Goal: Information Seeking & Learning: Compare options

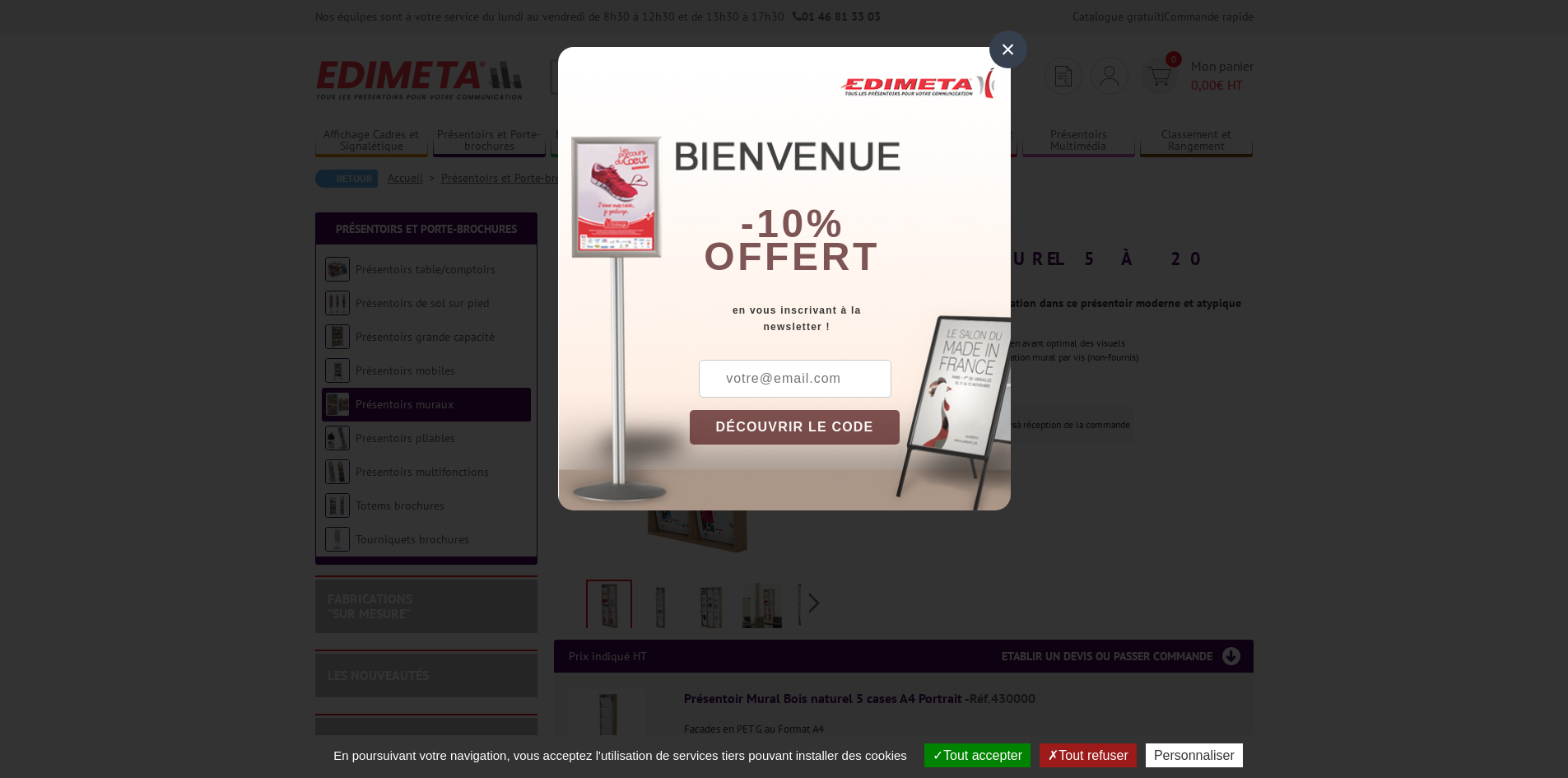
click at [1011, 45] on div "×" at bounding box center [1008, 49] width 38 height 38
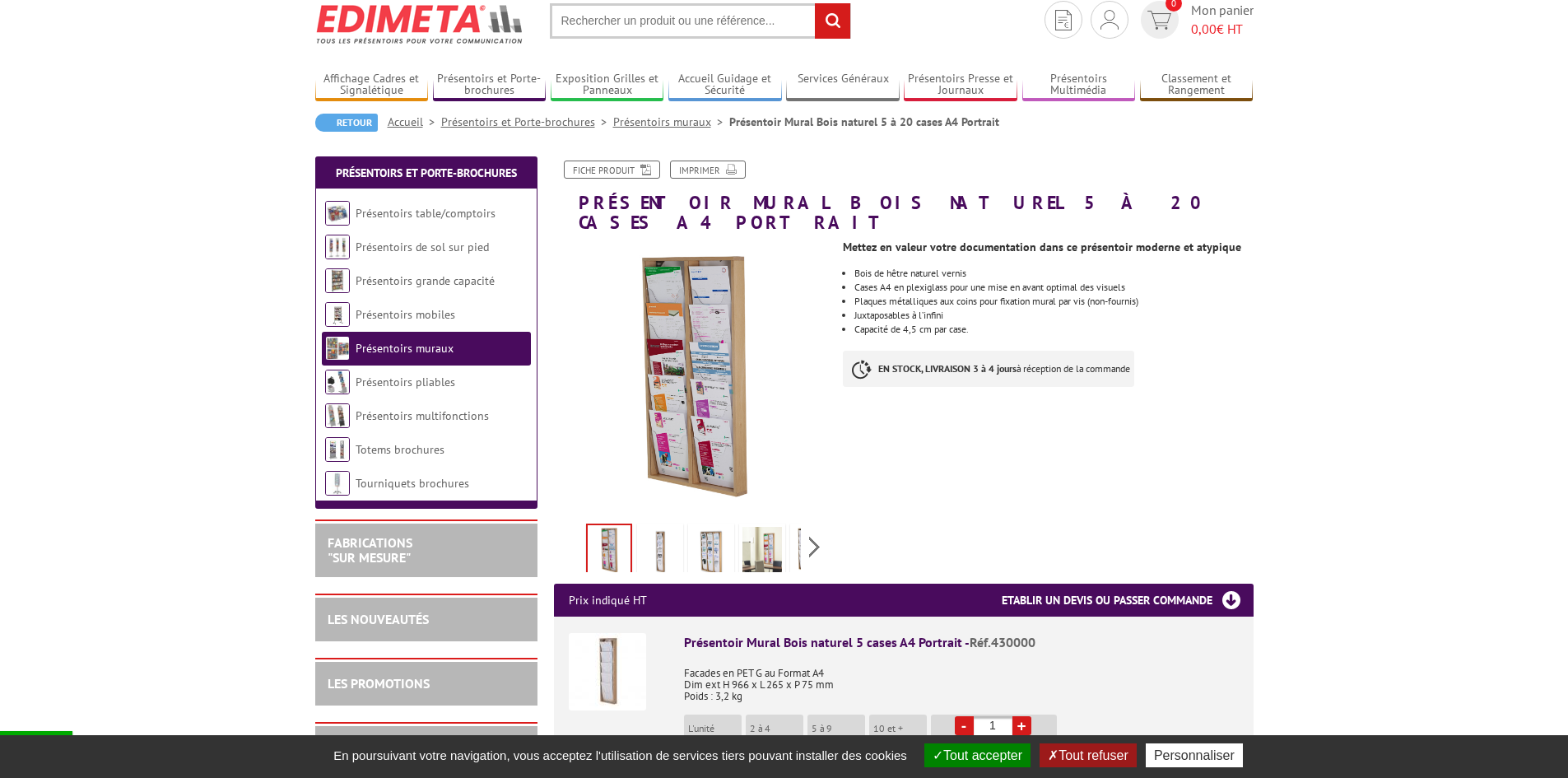
scroll to position [83, 0]
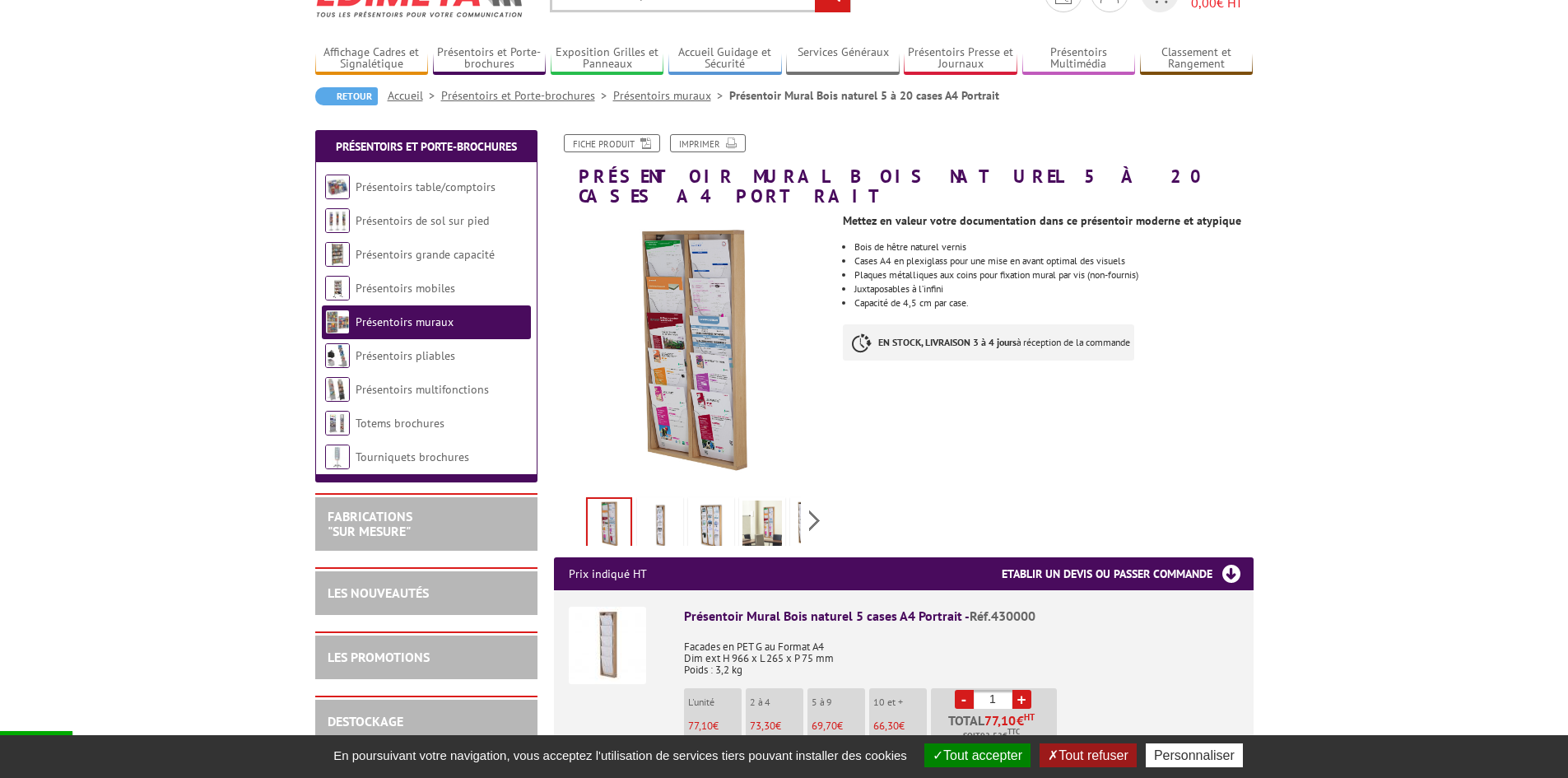
click at [811, 502] on div "Previous Next" at bounding box center [692, 520] width 277 height 57
click at [613, 506] on img at bounding box center [623, 526] width 39 height 51
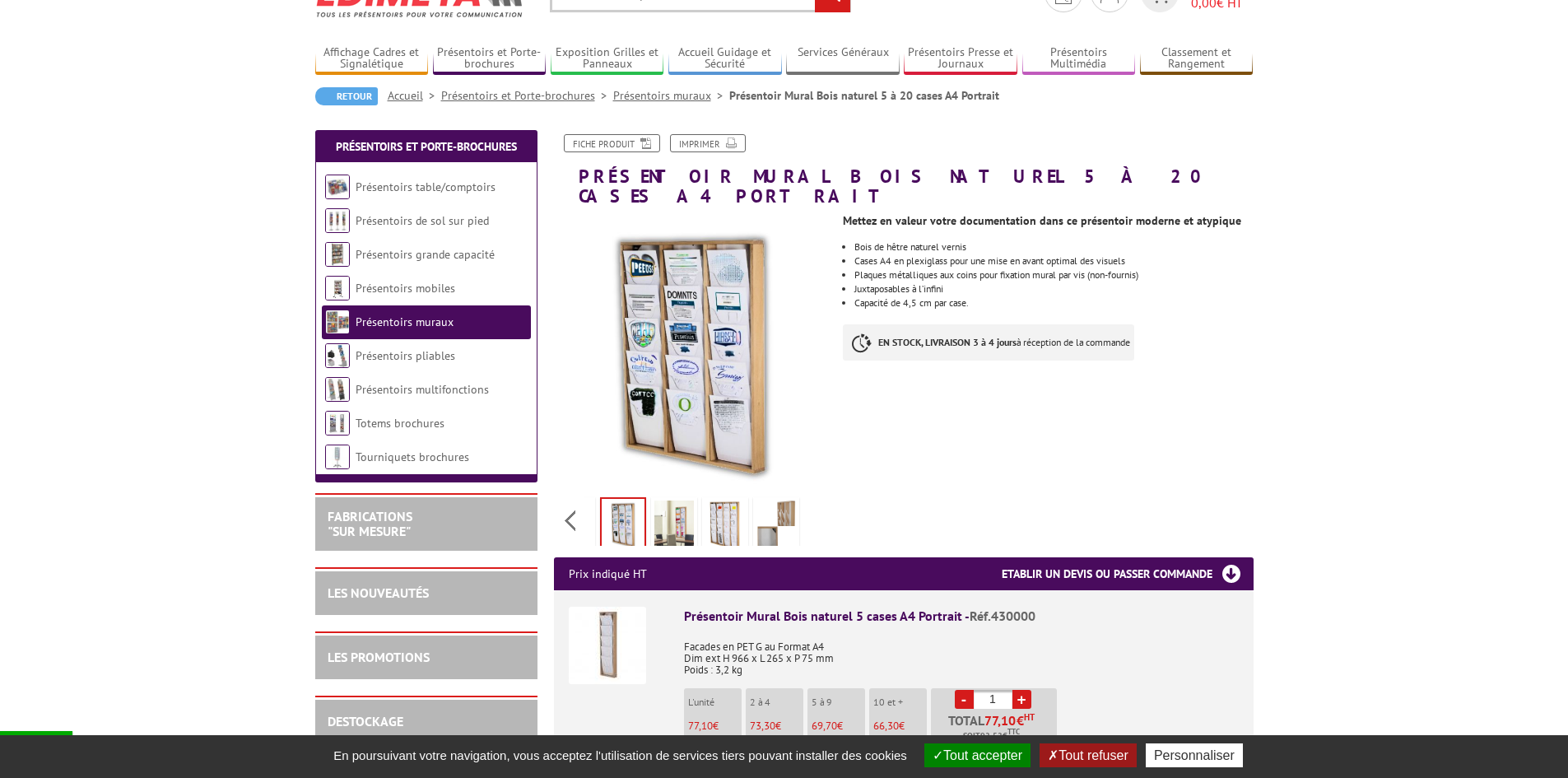
click at [665, 509] on img at bounding box center [674, 526] width 39 height 51
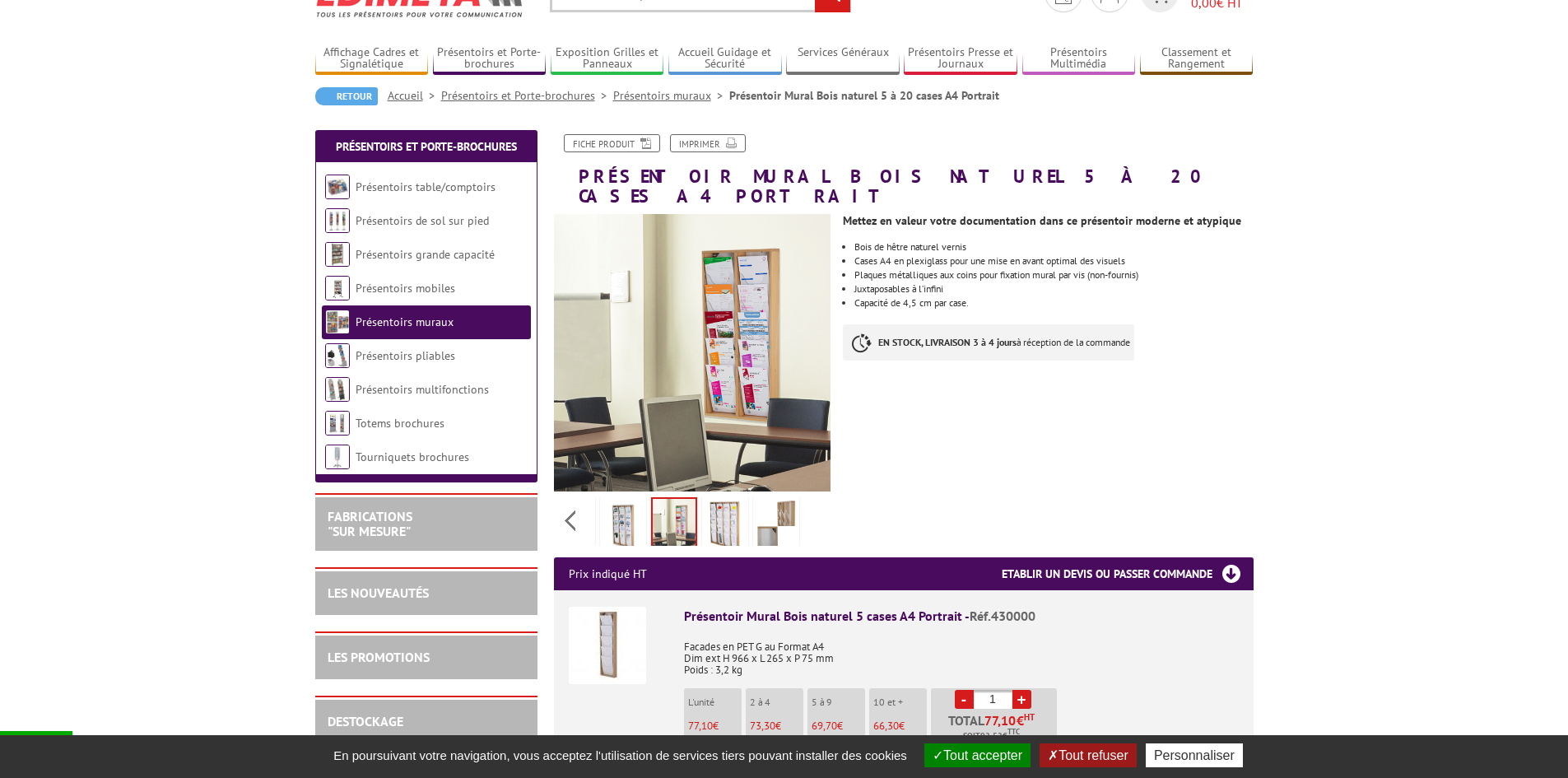
click at [714, 508] on img at bounding box center [725, 526] width 39 height 51
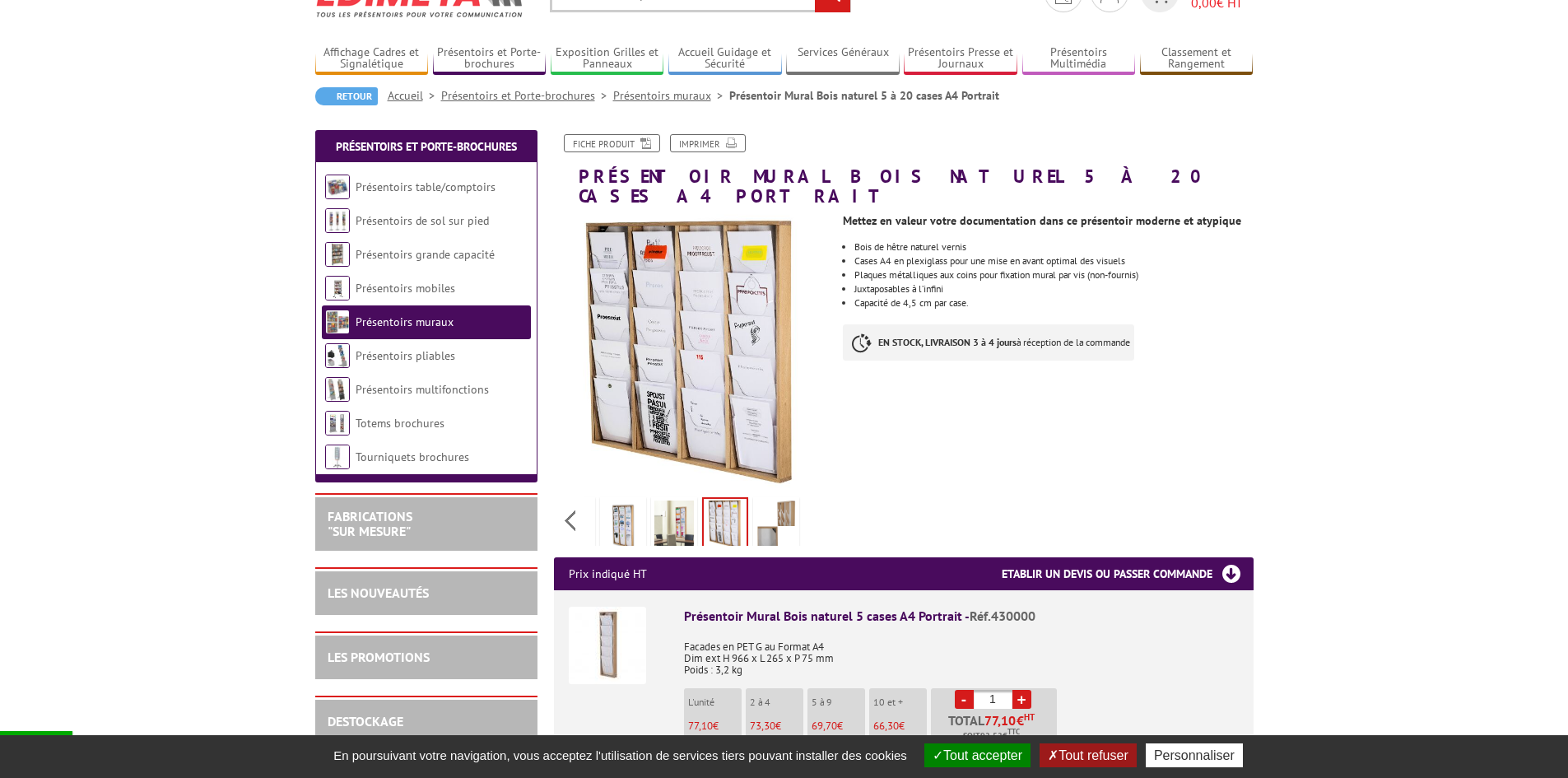
click at [768, 511] on img at bounding box center [776, 526] width 39 height 51
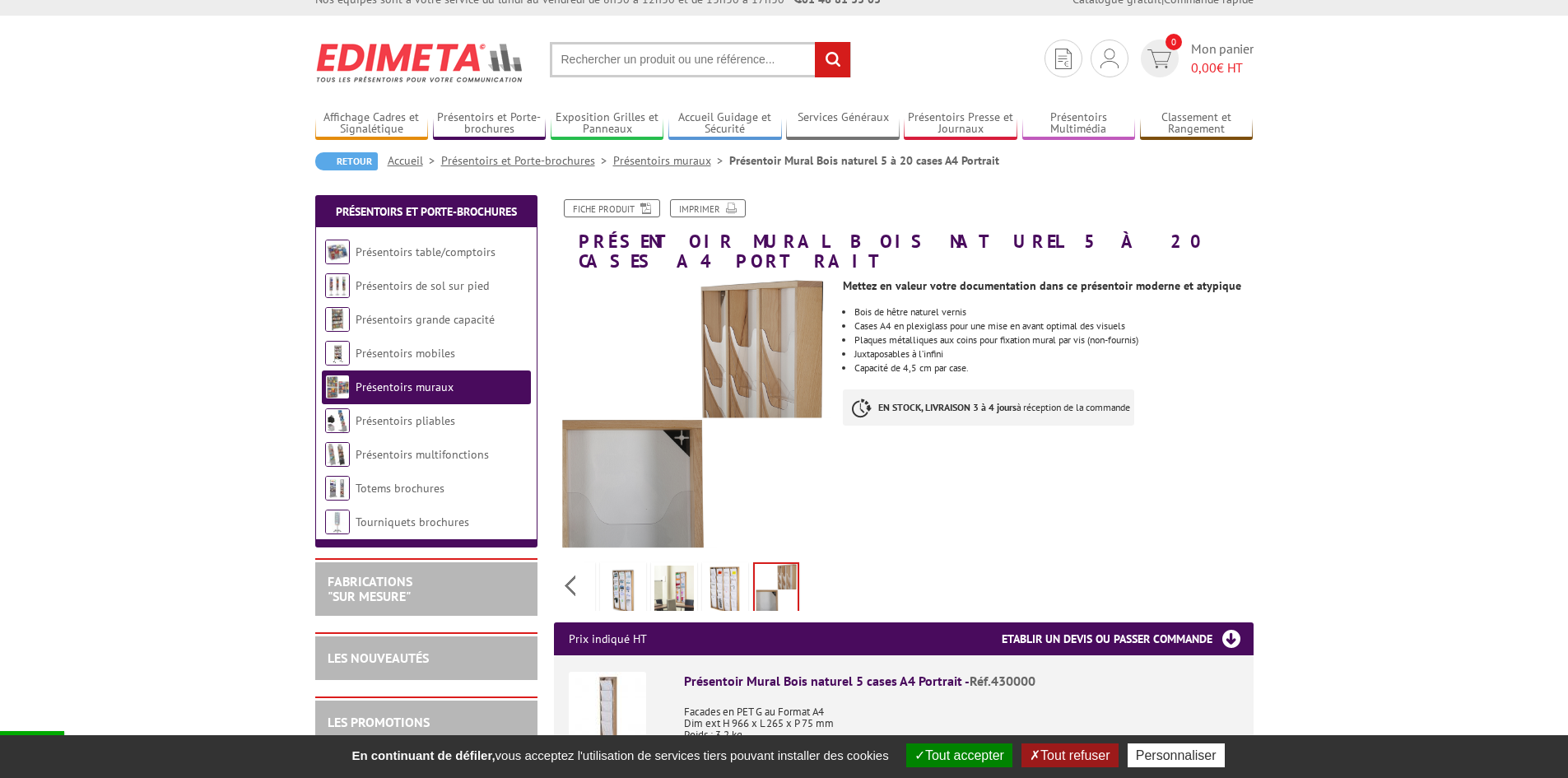
scroll to position [0, 0]
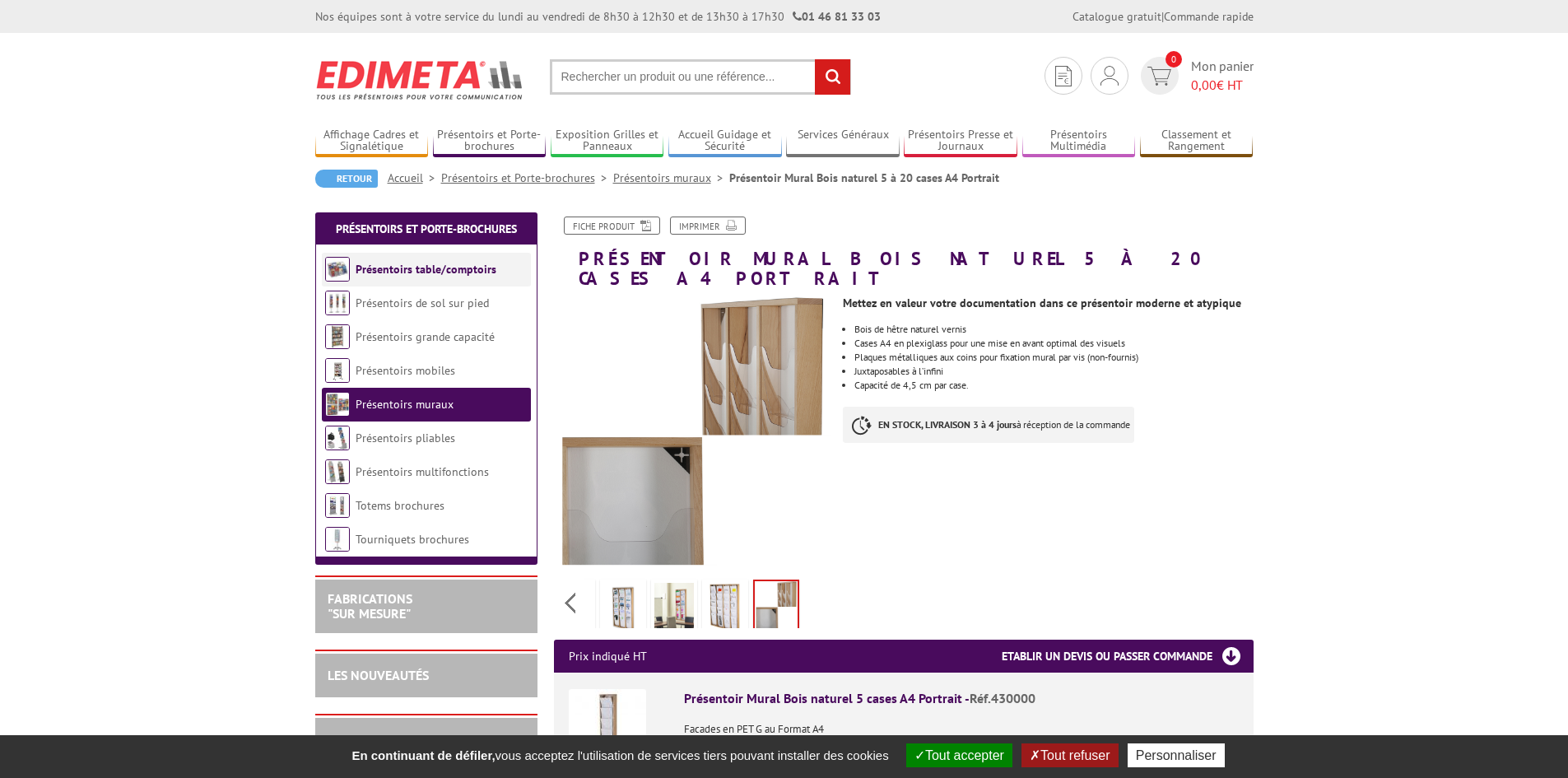
click at [469, 265] on link "Présentoirs table/comptoirs" at bounding box center [425, 269] width 141 height 15
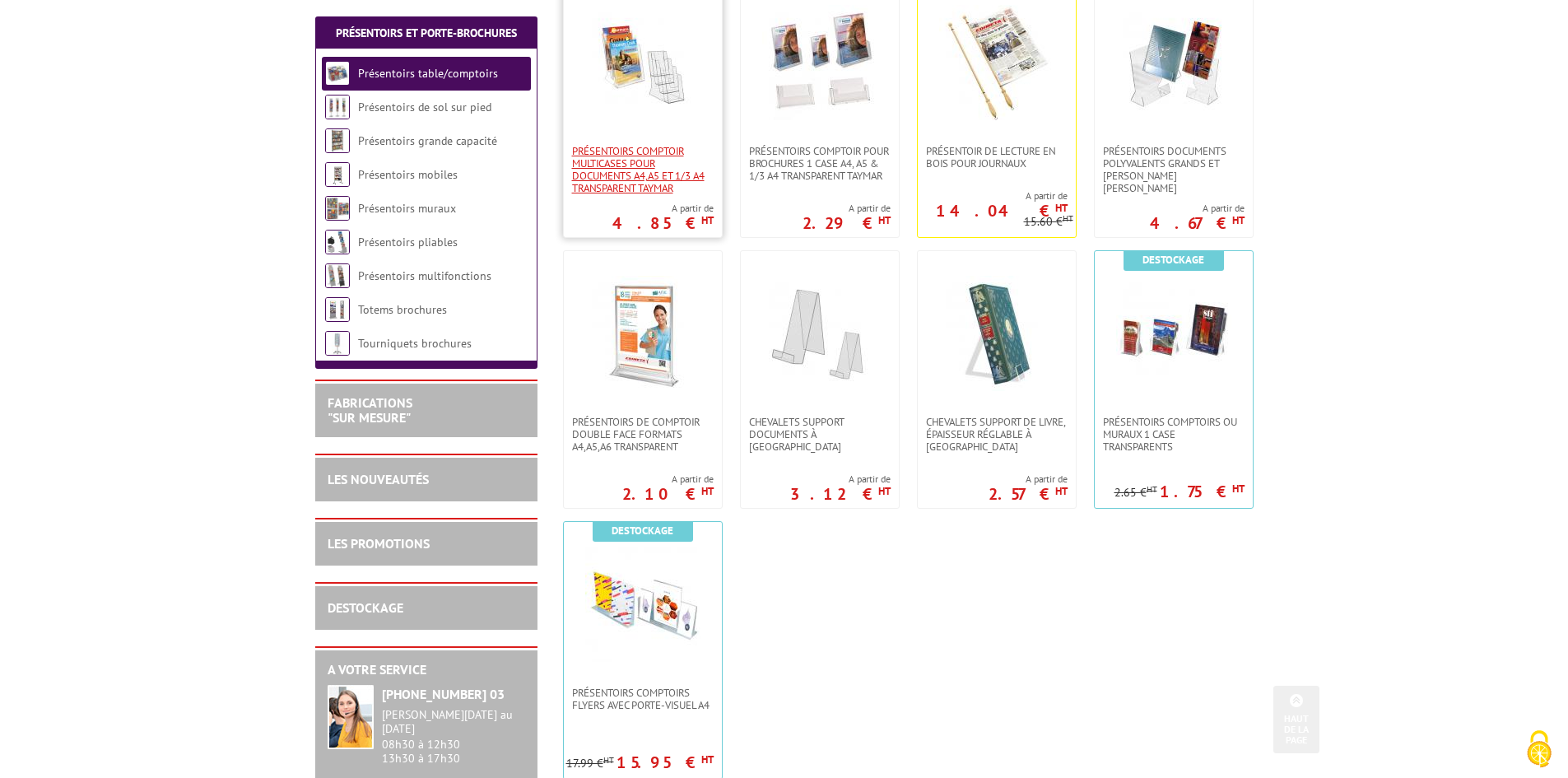
scroll to position [494, 0]
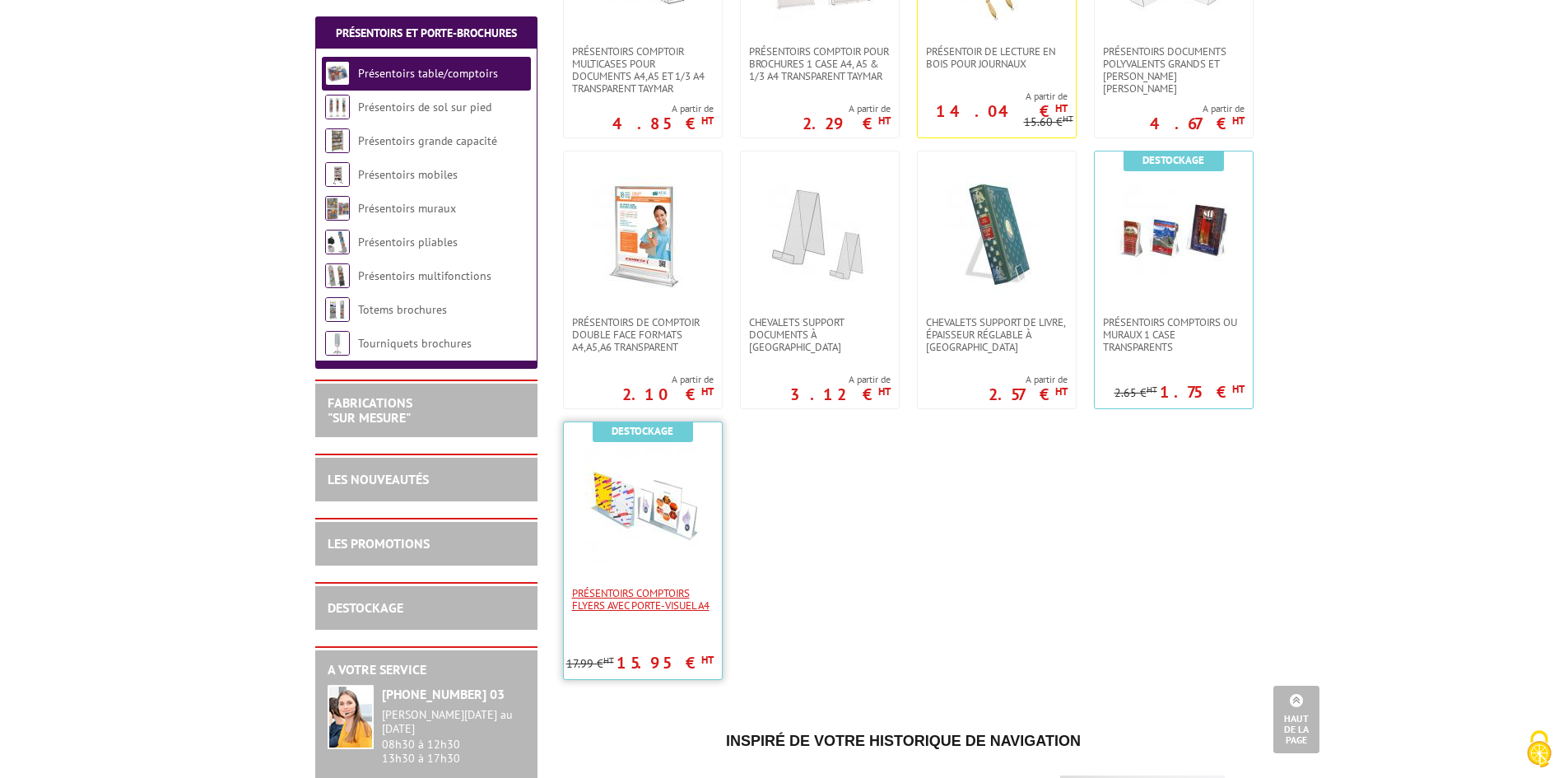
click at [654, 604] on span "Présentoirs comptoirs flyers avec Porte-Visuel A4" at bounding box center [643, 599] width 142 height 25
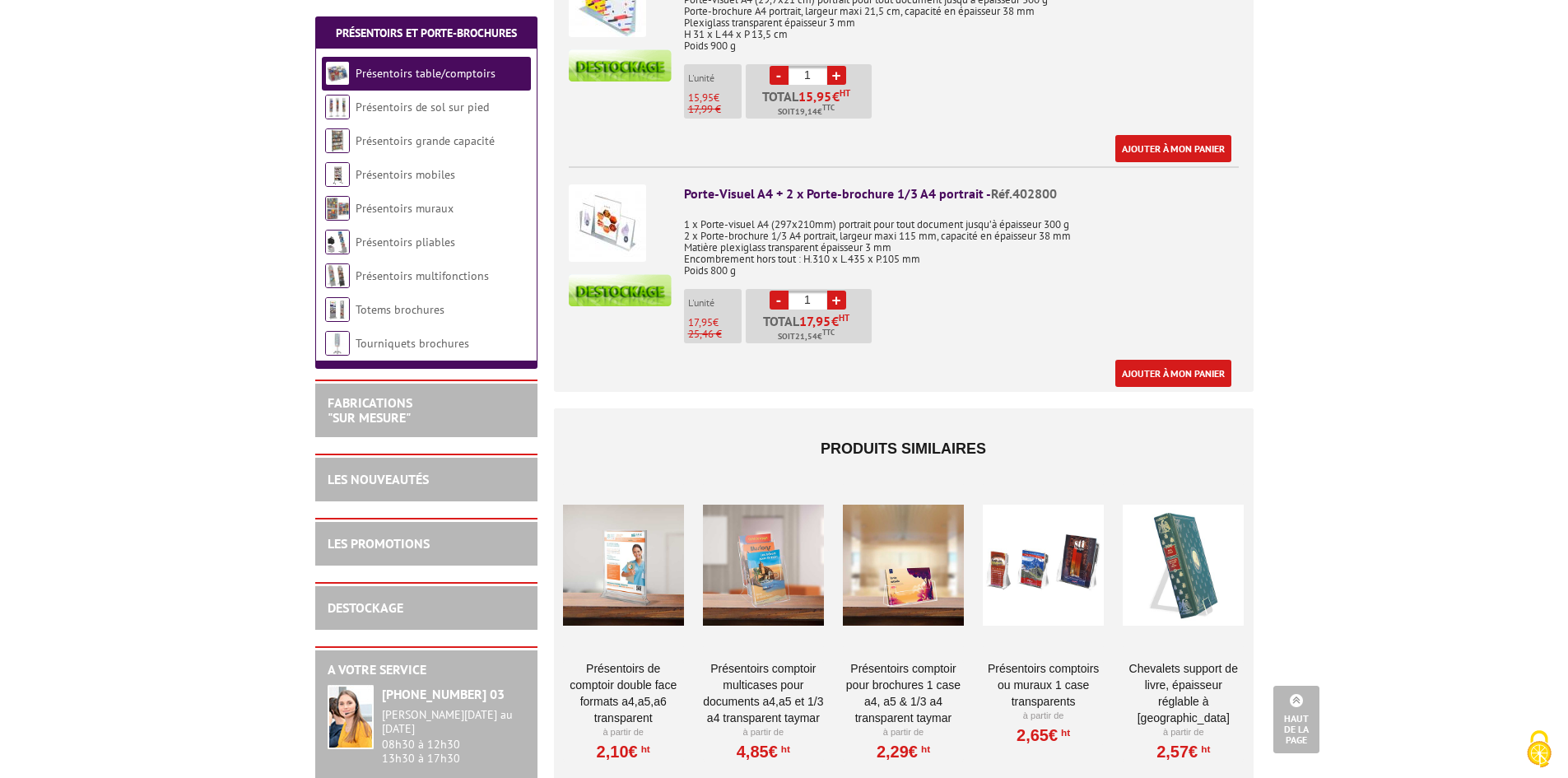
scroll to position [823, 0]
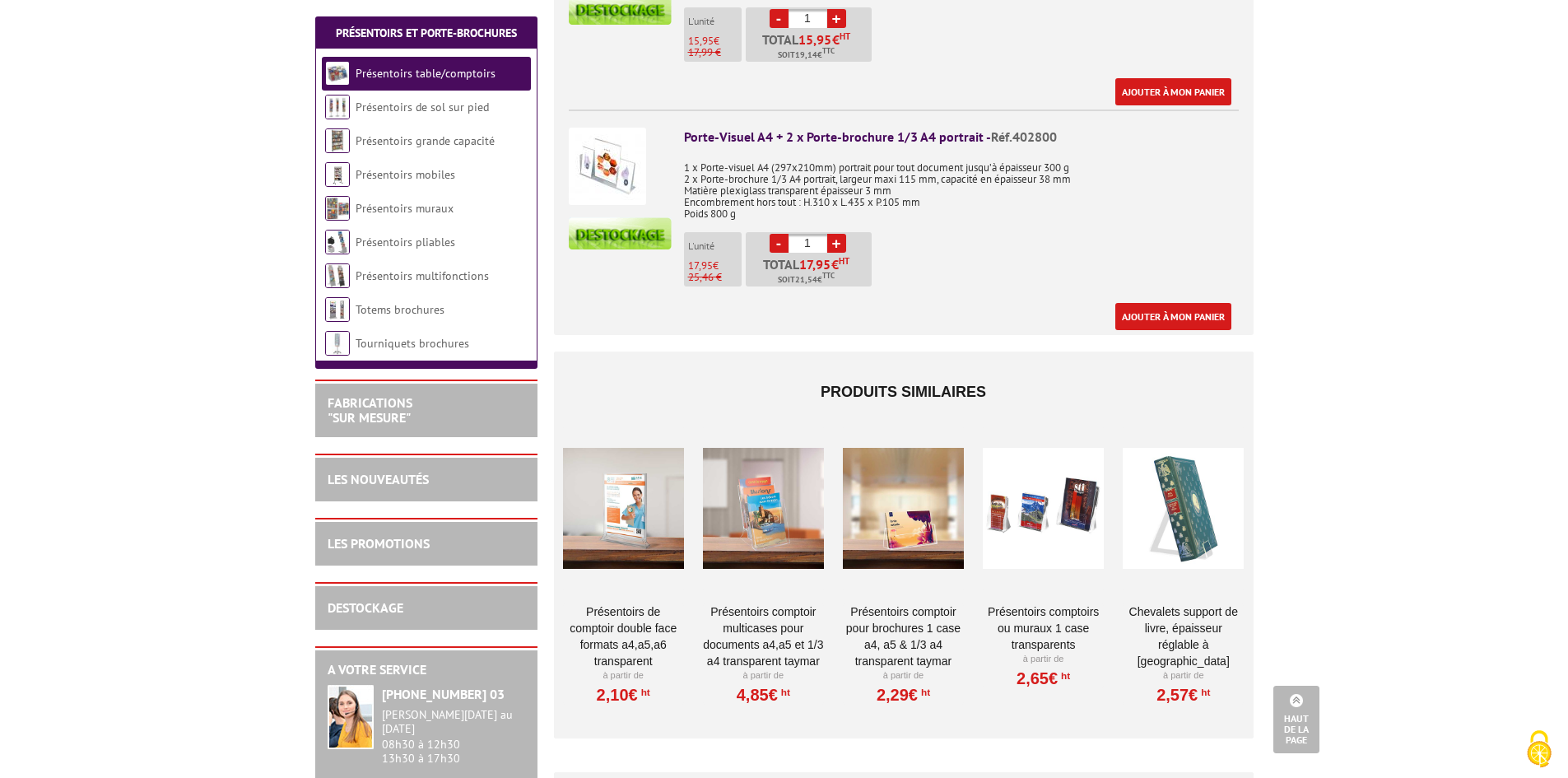
click at [766, 603] on link "Présentoirs comptoir multicases POUR DOCUMENTS A4,A5 ET 1/3 A4 TRANSPARENT TAYM…" at bounding box center [763, 635] width 121 height 66
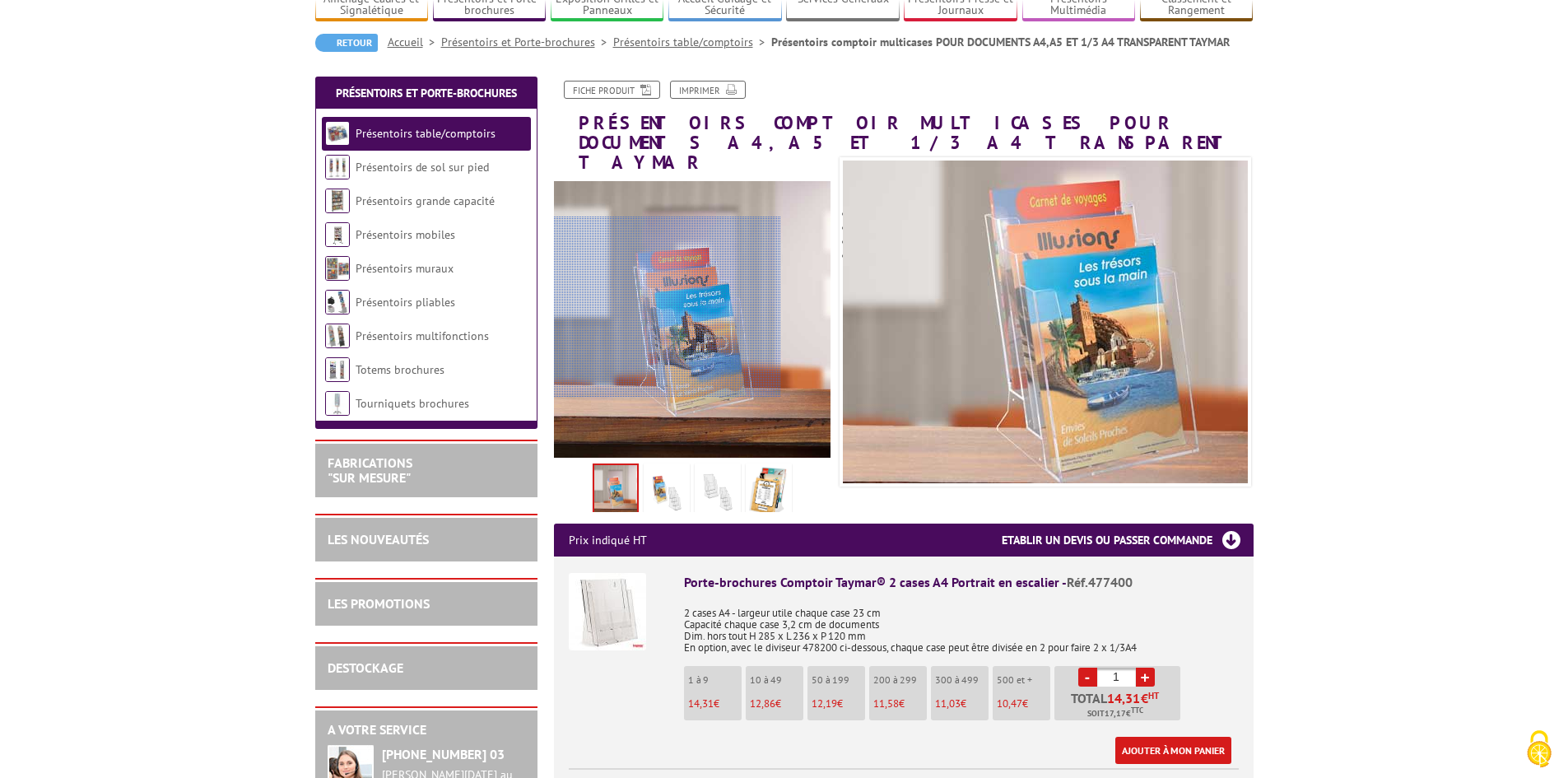
scroll to position [164, 0]
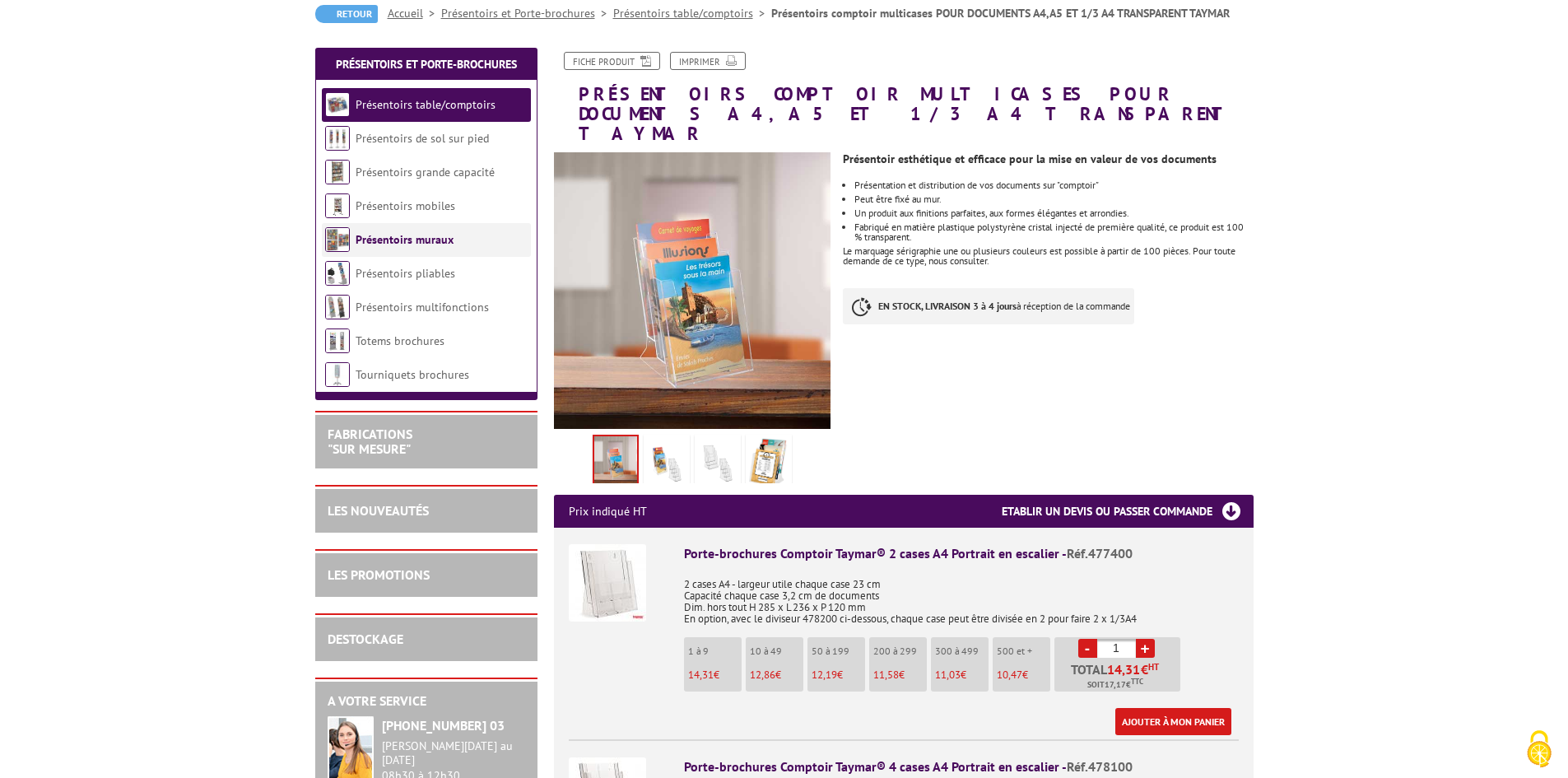
click at [440, 245] on link "Présentoirs muraux" at bounding box center [404, 240] width 98 height 15
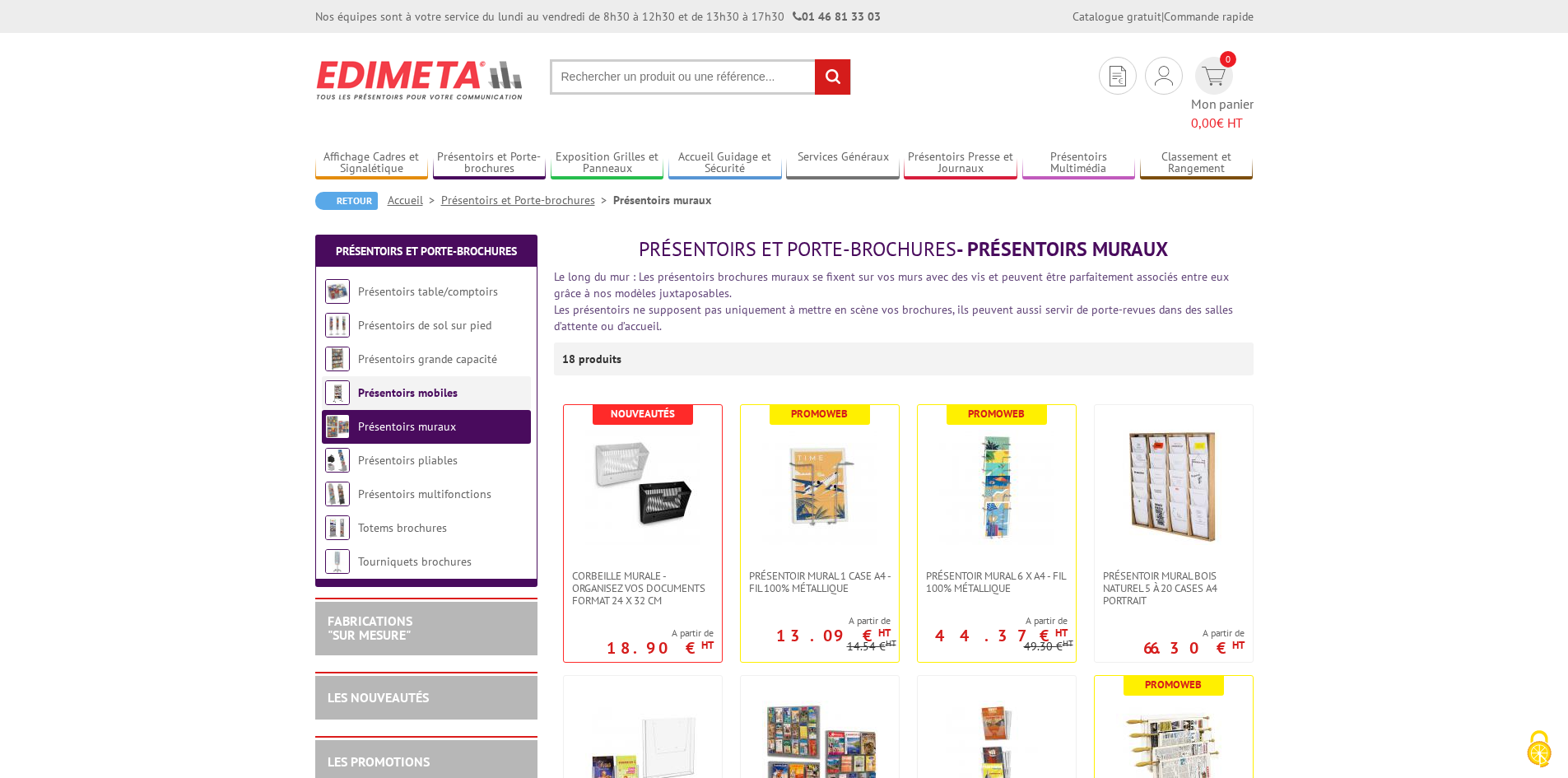
click at [426, 385] on link "Présentoirs mobiles" at bounding box center [407, 392] width 100 height 15
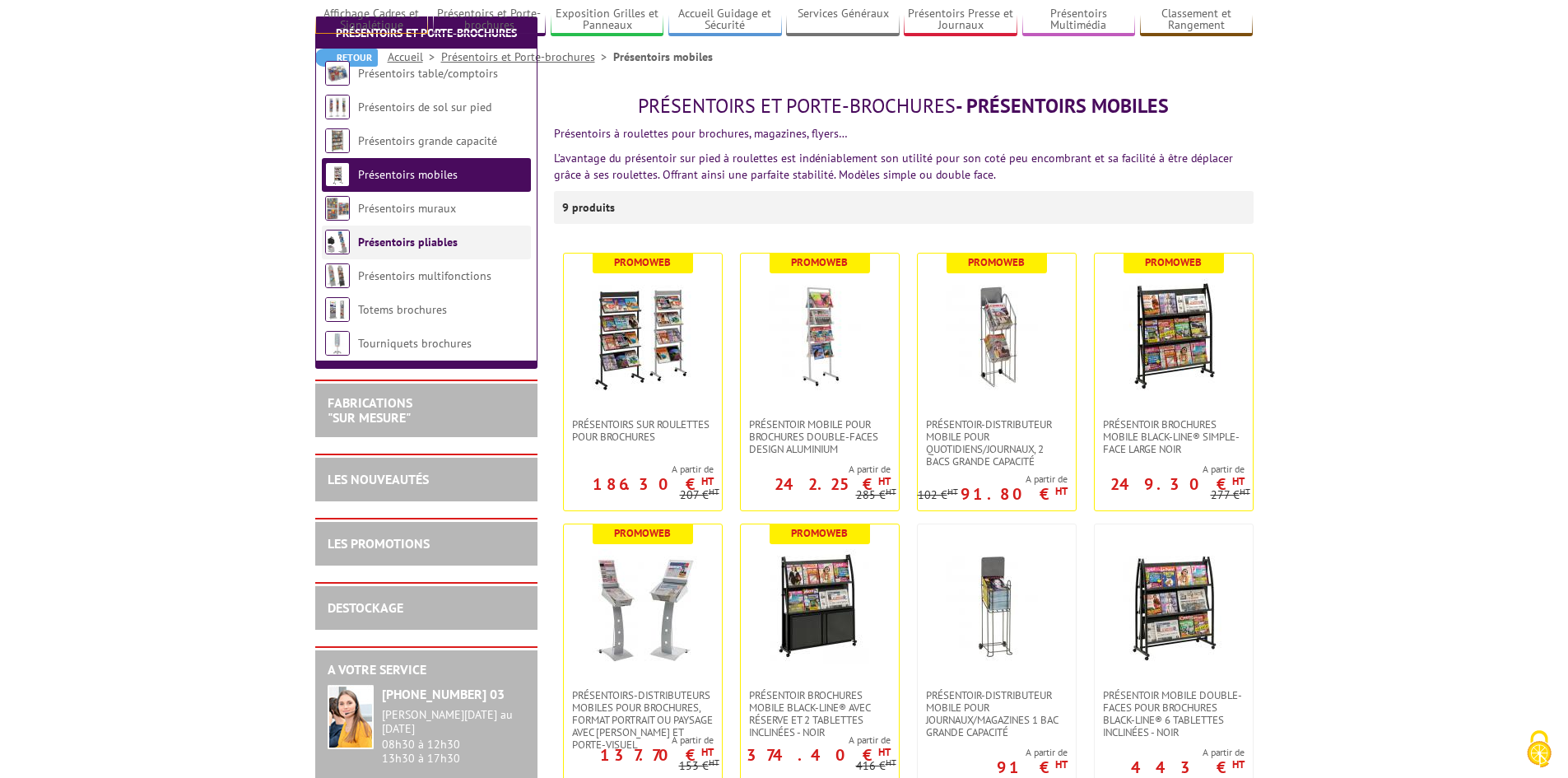
scroll to position [83, 0]
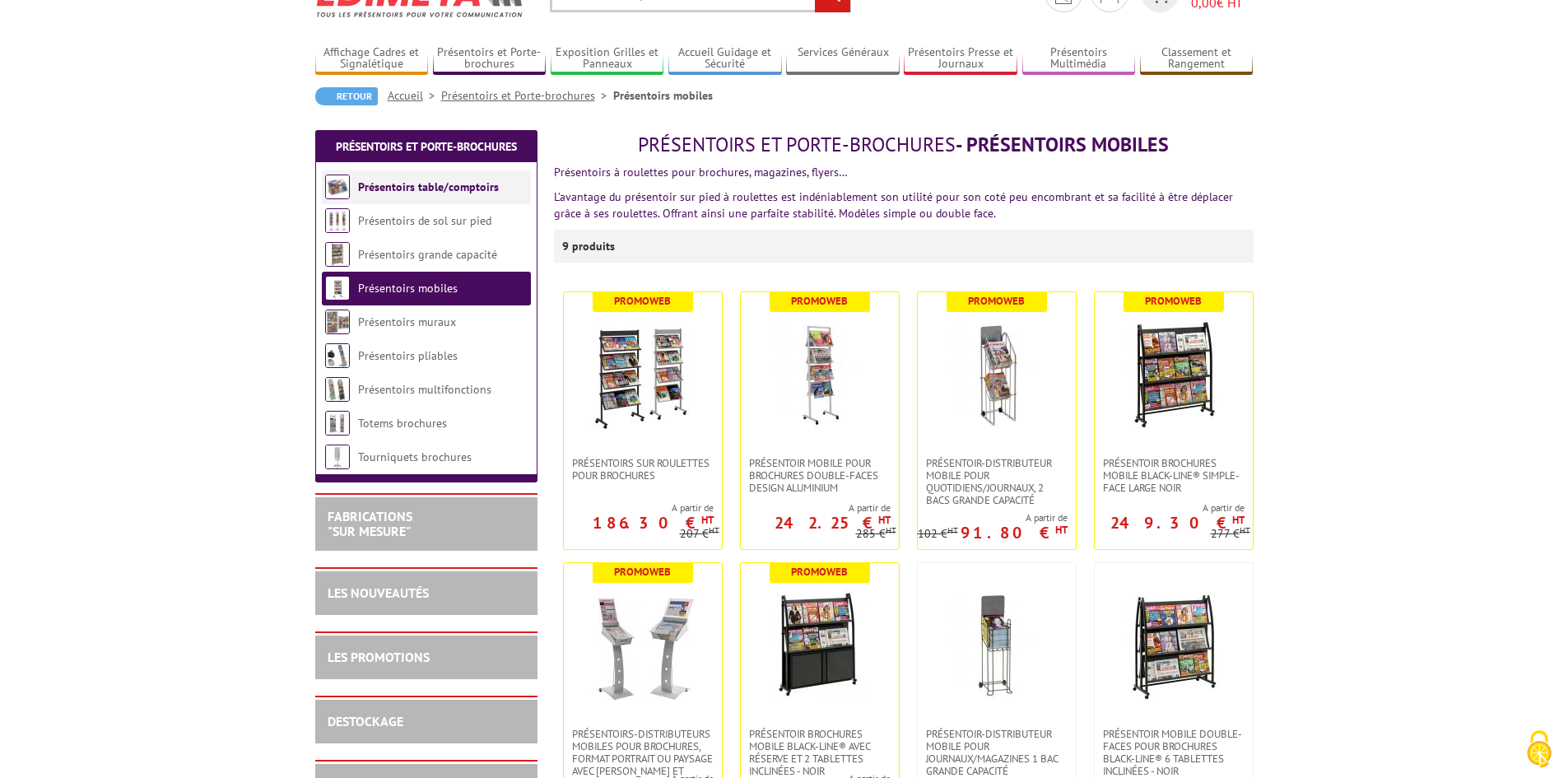
click at [448, 194] on li "Présentoirs table/comptoirs" at bounding box center [426, 188] width 209 height 34
click at [427, 190] on link "Présentoirs table/comptoirs" at bounding box center [428, 187] width 141 height 15
